Goal: Check status: Check status

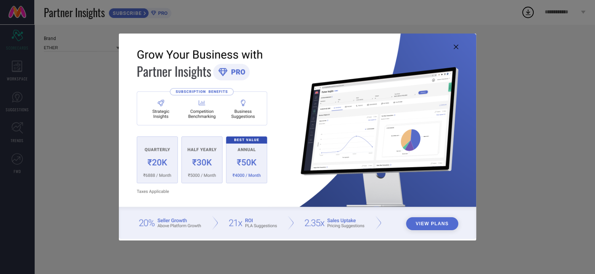
type input "All"
click at [438, 224] on button "View Plans" at bounding box center [432, 223] width 52 height 13
click at [91, 62] on div "View Plans" at bounding box center [297, 137] width 595 height 274
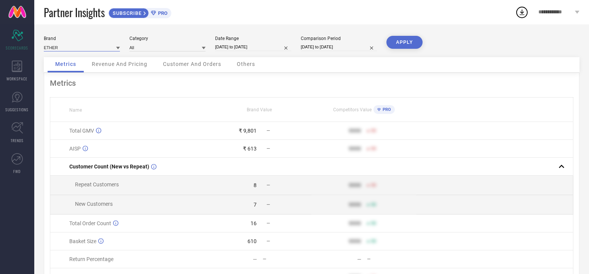
click at [87, 50] on input at bounding box center [82, 47] width 76 height 8
click at [74, 70] on div "ROADSTER" at bounding box center [82, 71] width 76 height 13
type input "All"
click at [139, 50] on div "All" at bounding box center [167, 47] width 76 height 8
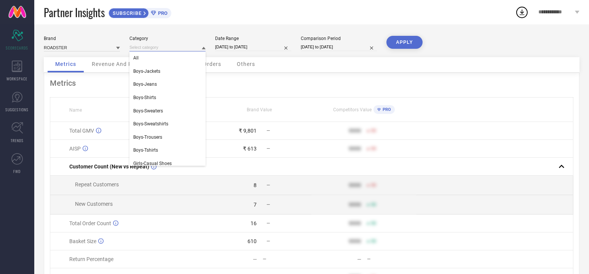
click at [139, 50] on input at bounding box center [167, 47] width 76 height 8
drag, startPoint x: 139, startPoint y: 73, endPoint x: 190, endPoint y: 67, distance: 51.7
click at [141, 73] on span "Boys-Jackets" at bounding box center [146, 71] width 27 height 5
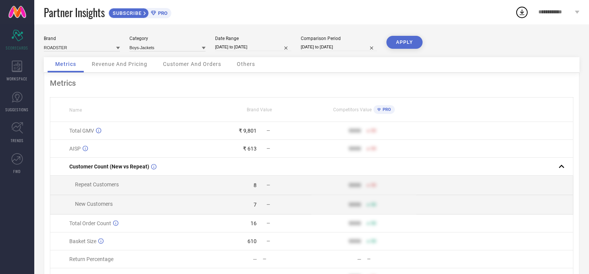
click at [225, 47] on input "[DATE] to [DATE]" at bounding box center [253, 47] width 76 height 8
select select "7"
select select "2025"
select select "8"
select select "2025"
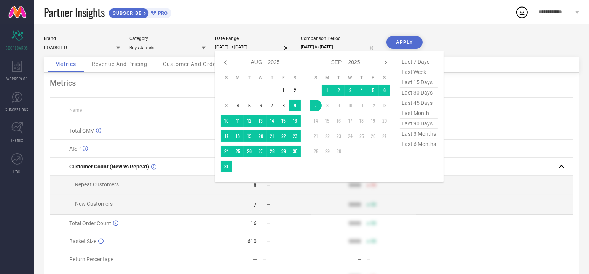
click at [407, 49] on div "APPLY" at bounding box center [404, 46] width 36 height 21
